Goal: Find specific page/section: Find specific page/section

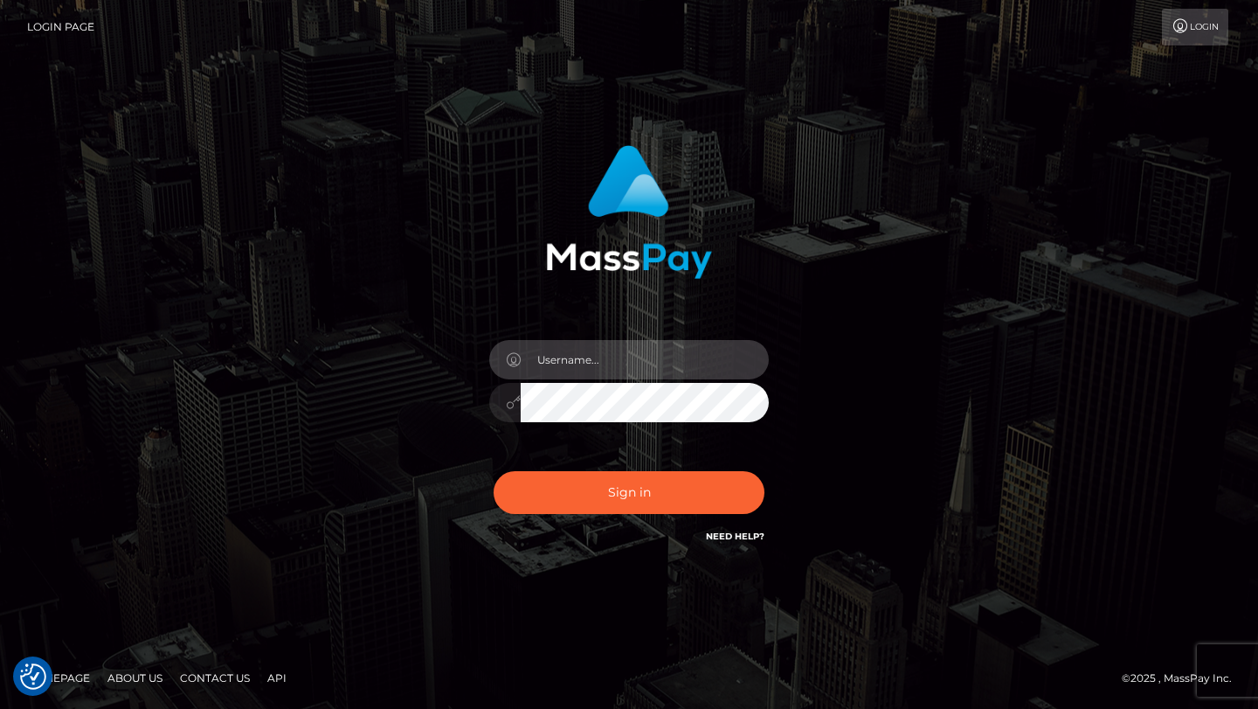
click at [615, 375] on input "text" at bounding box center [645, 359] width 248 height 39
type input "tyler.gig"
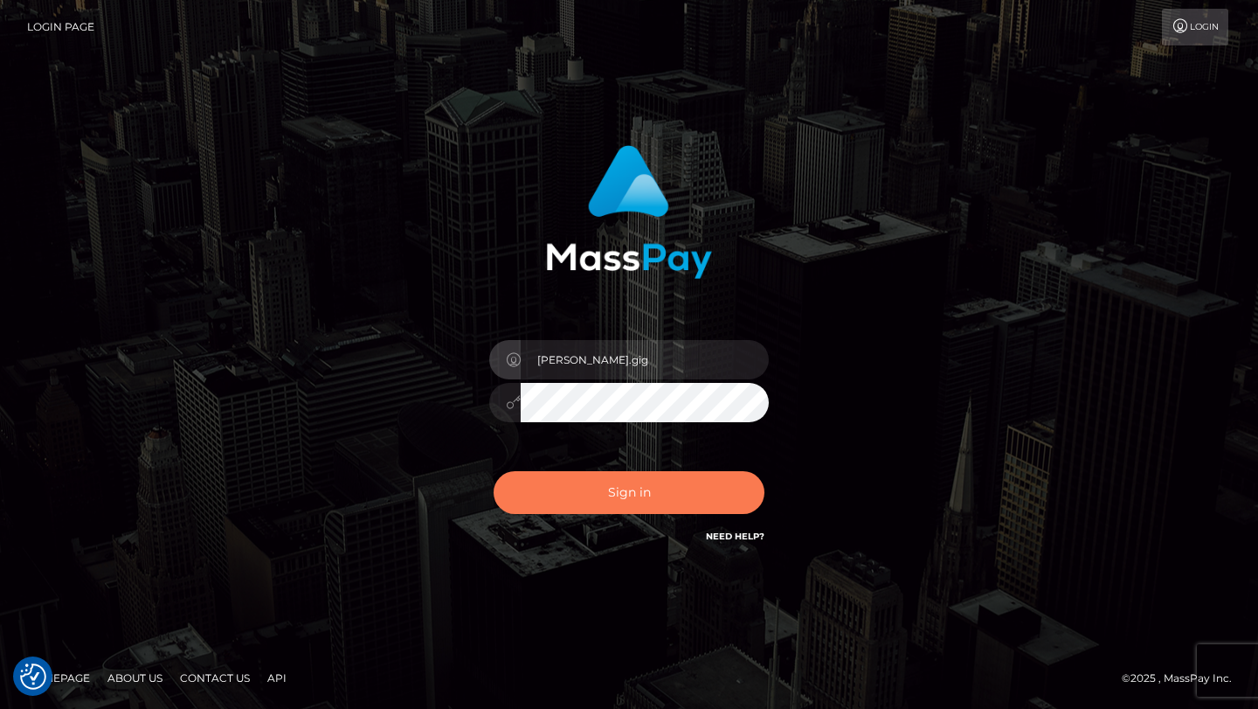
click at [630, 496] on button "Sign in" at bounding box center [629, 492] width 271 height 43
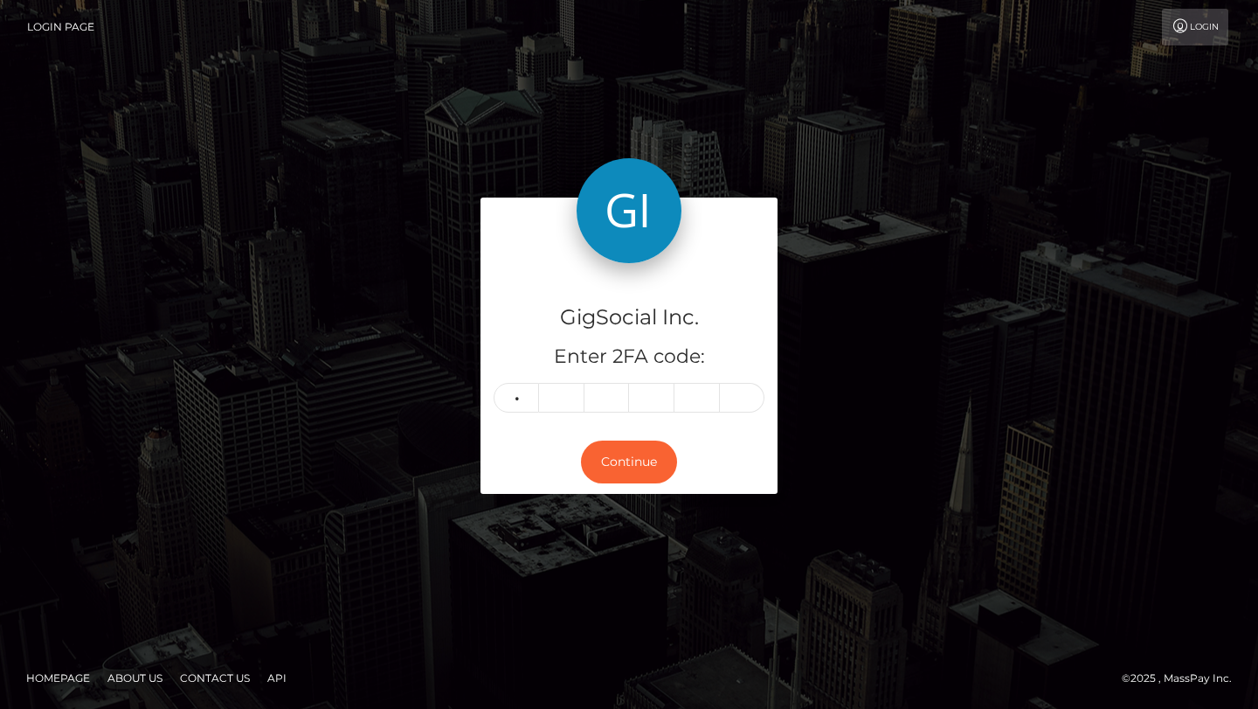
type input "7"
type input "6"
type input "3"
type input "7"
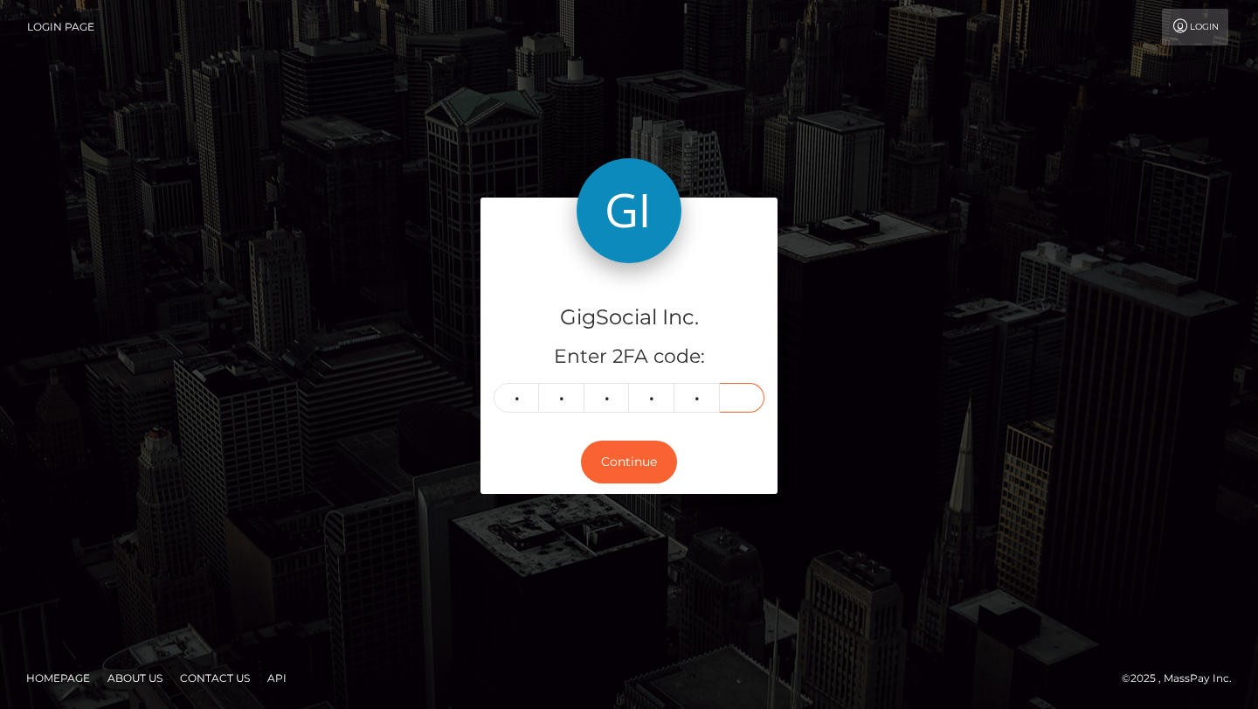
type input "9"
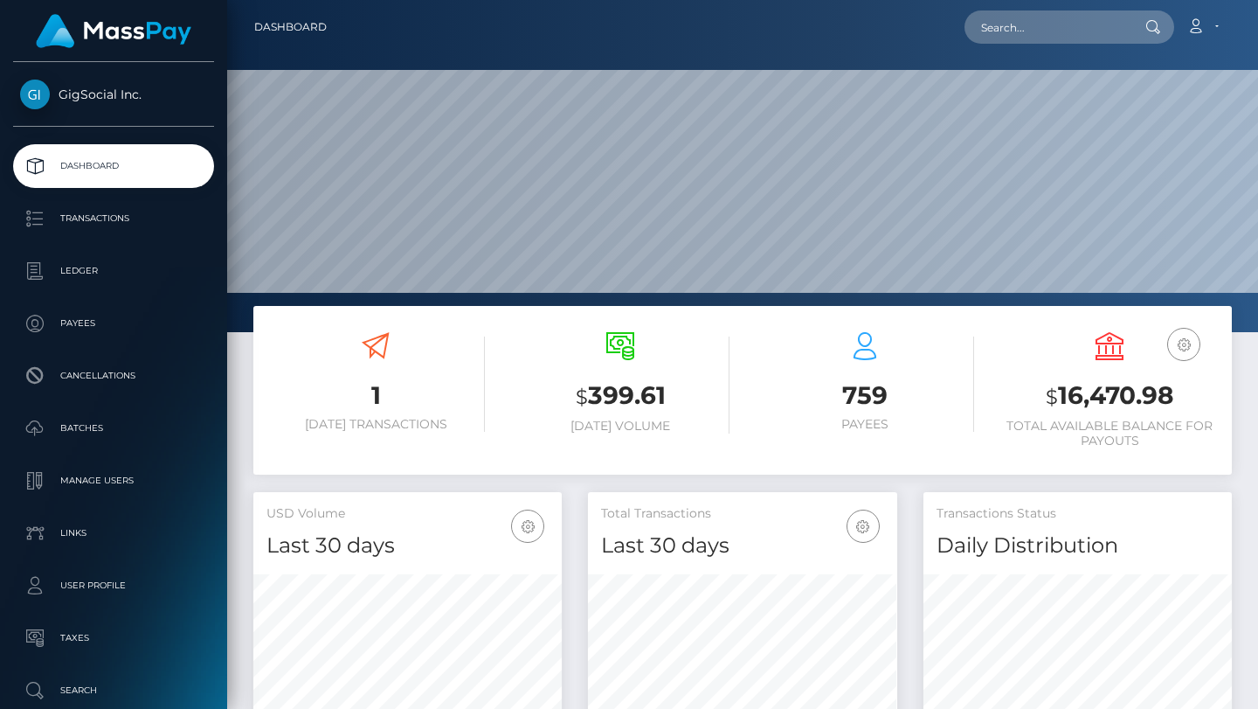
scroll to position [309, 308]
click at [1049, 38] on input "text" at bounding box center [1047, 26] width 164 height 33
paste input "barboranew@strlc.co"
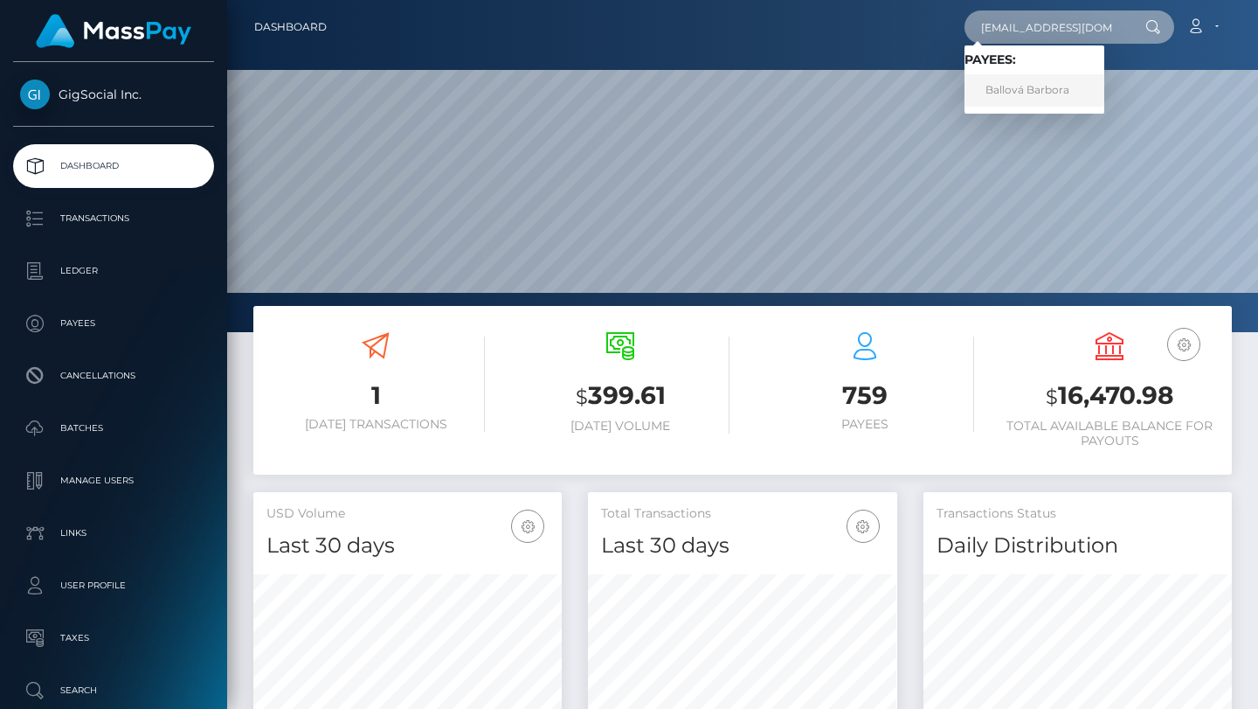
type input "barboranew@strlc.co"
click at [1029, 97] on link "Ballová Barbora" at bounding box center [1035, 90] width 140 height 32
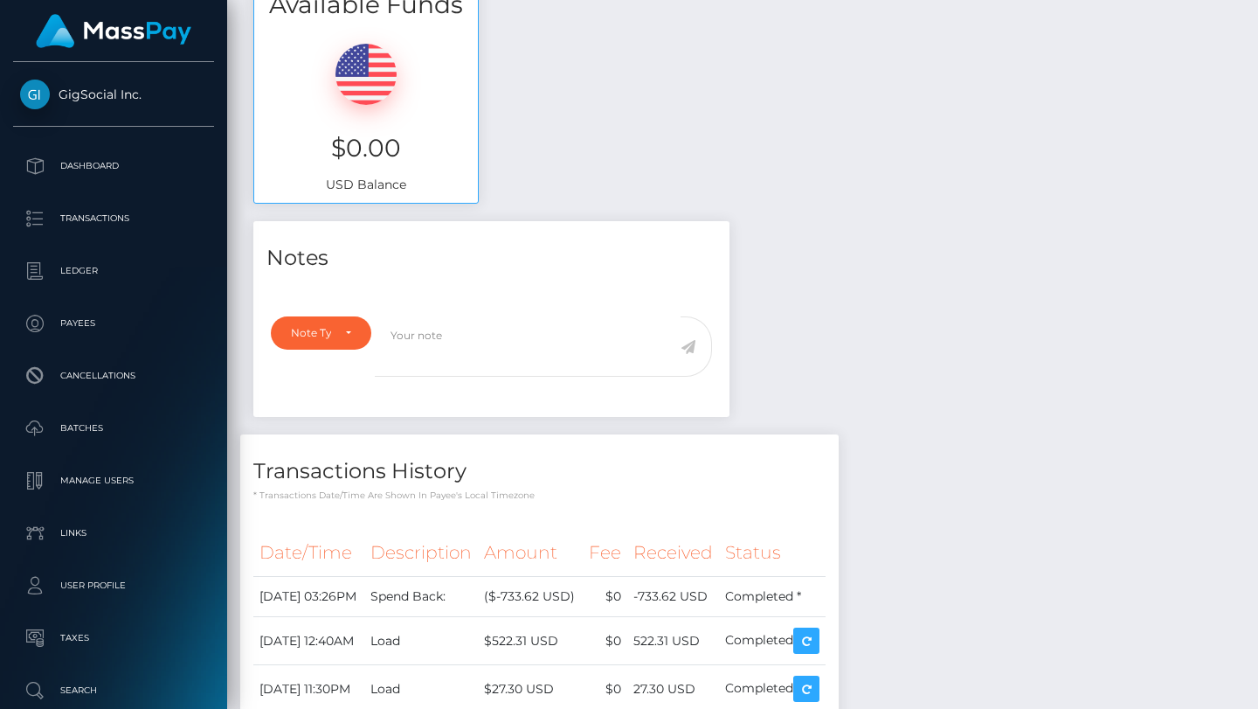
scroll to position [728, 0]
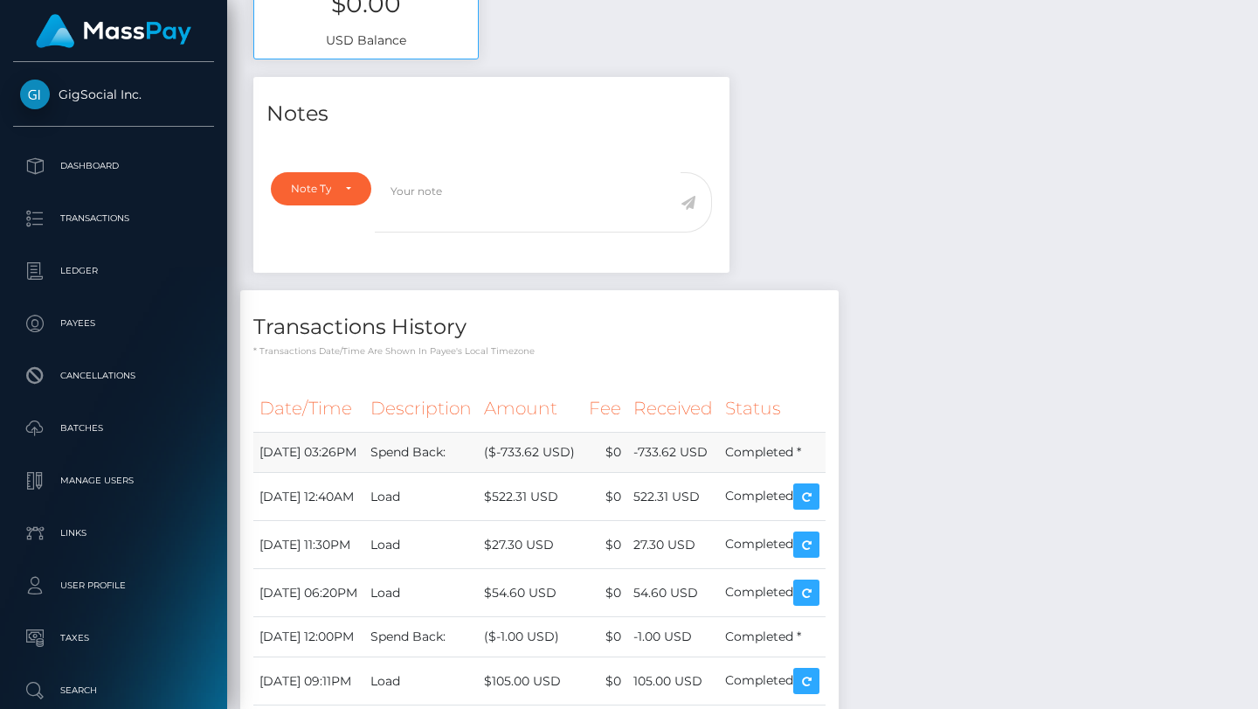
click at [719, 455] on td "-733.62 USD" at bounding box center [673, 453] width 92 height 40
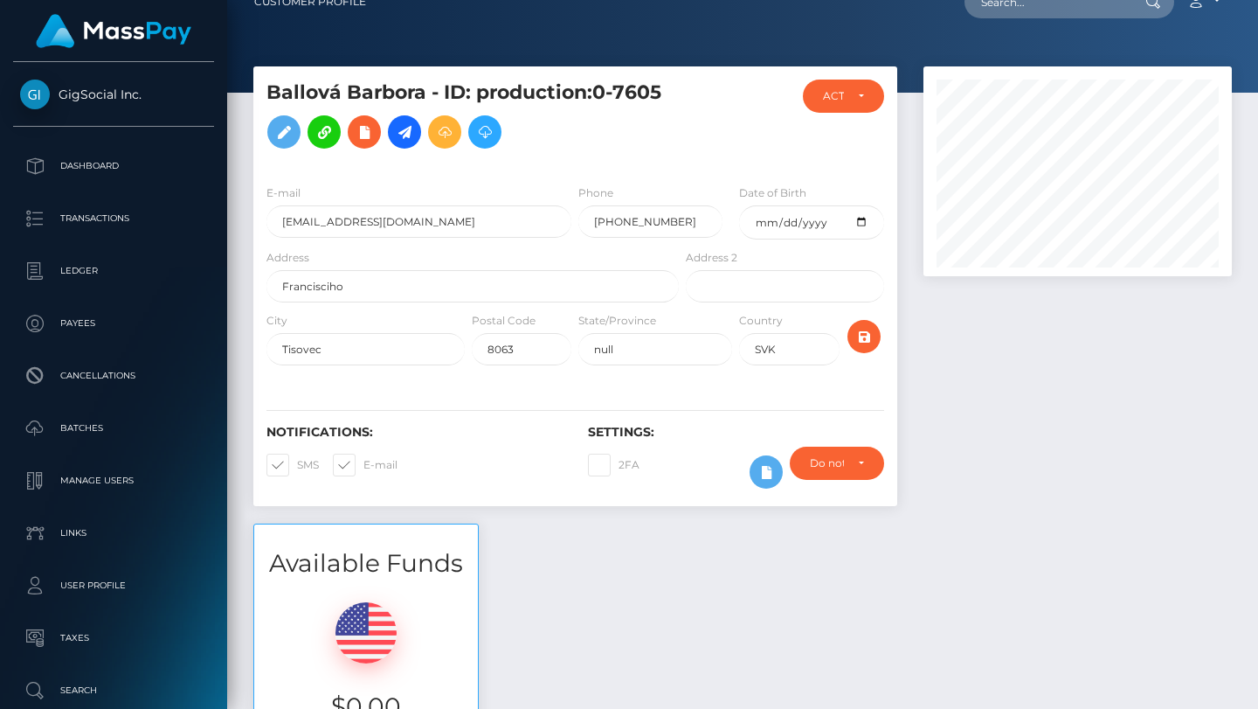
scroll to position [0, 0]
